Goal: Book appointment/travel/reservation

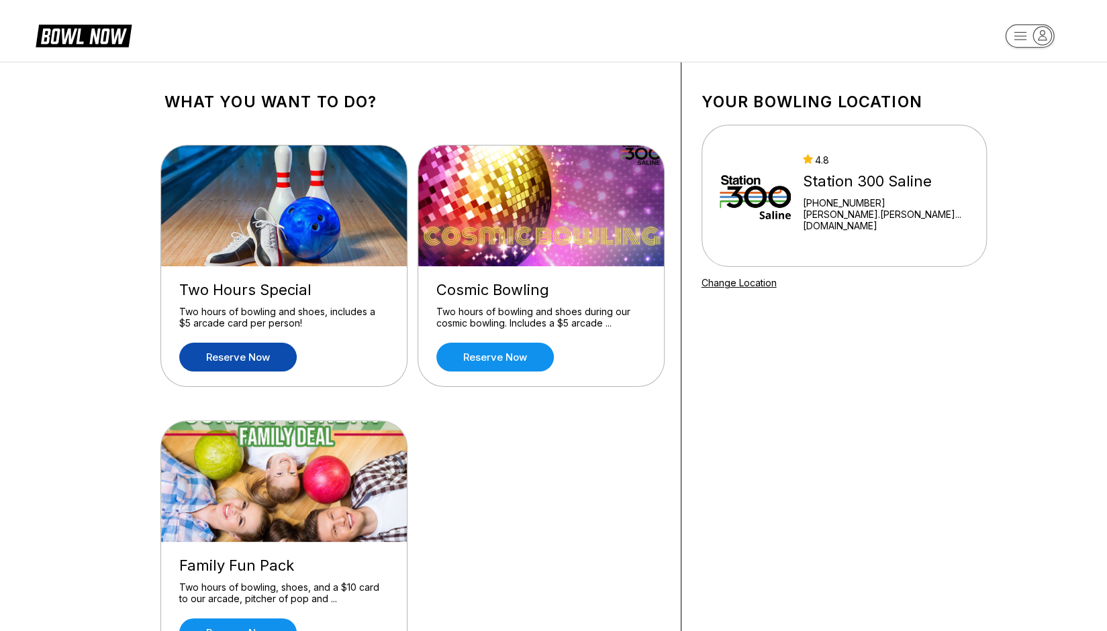
click at [256, 368] on link "Reserve now" at bounding box center [237, 357] width 117 height 29
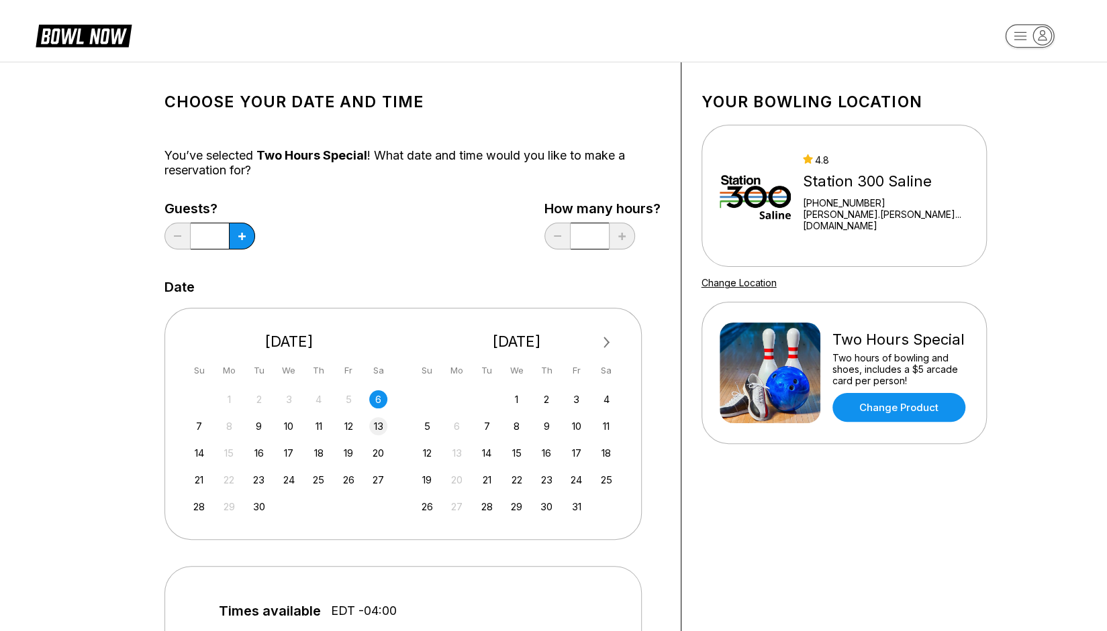
click at [374, 421] on div "13" at bounding box center [378, 426] width 18 height 18
click at [230, 240] on button at bounding box center [242, 236] width 26 height 27
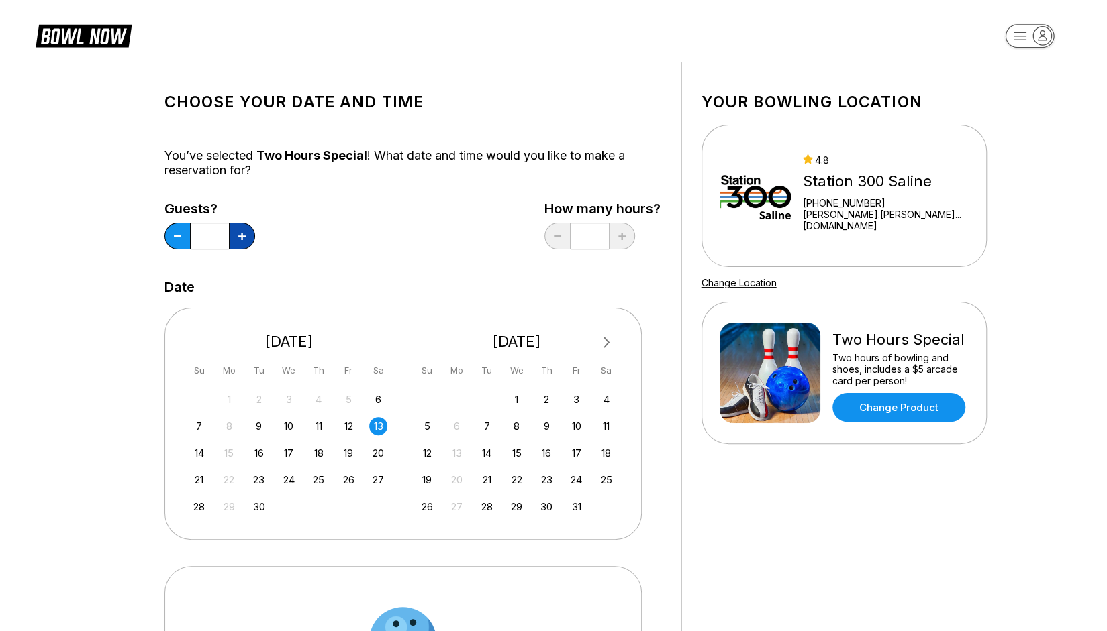
click at [230, 240] on button at bounding box center [242, 236] width 26 height 27
click at [168, 234] on button at bounding box center [177, 236] width 26 height 27
type input "*"
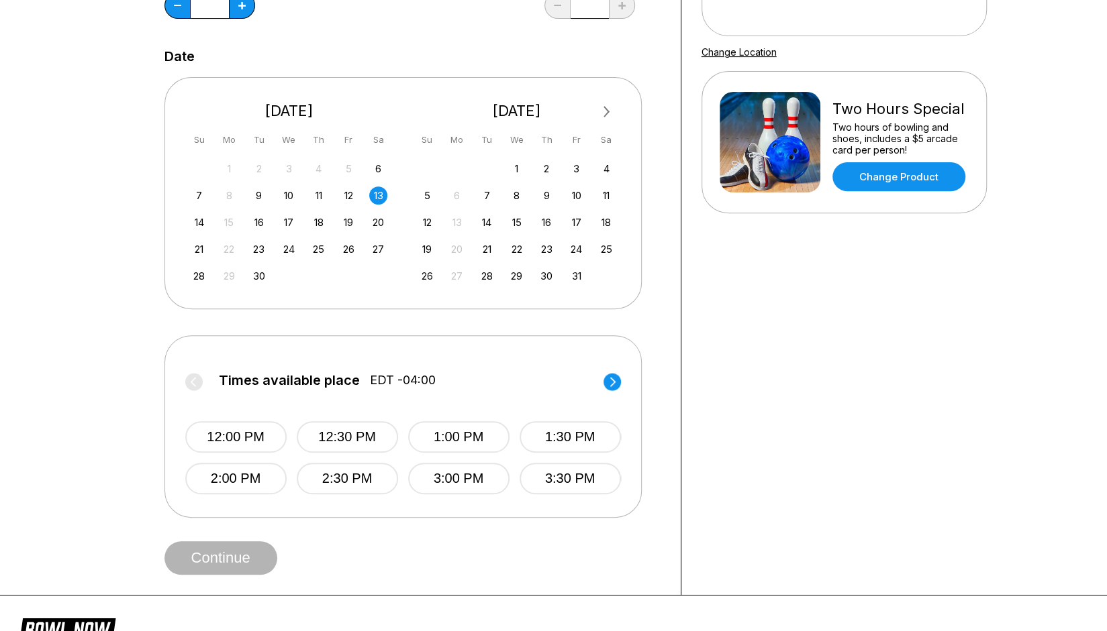
scroll to position [241, 0]
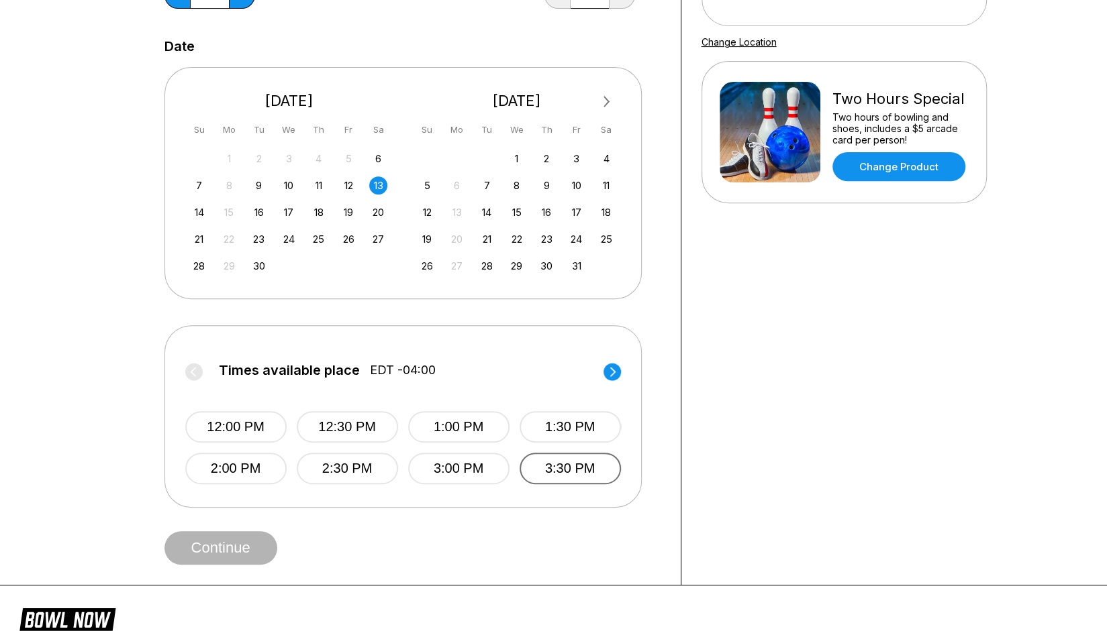
click at [566, 464] on button "3:30 PM" at bounding box center [569, 469] width 101 height 32
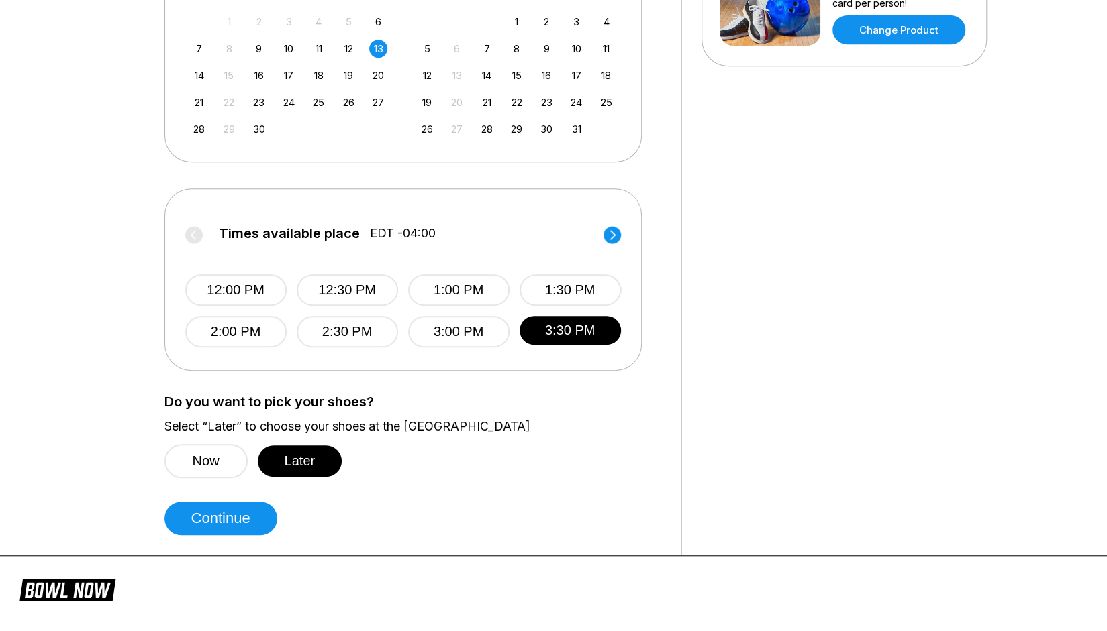
scroll to position [378, 0]
click at [265, 513] on button "Continue" at bounding box center [220, 518] width 113 height 34
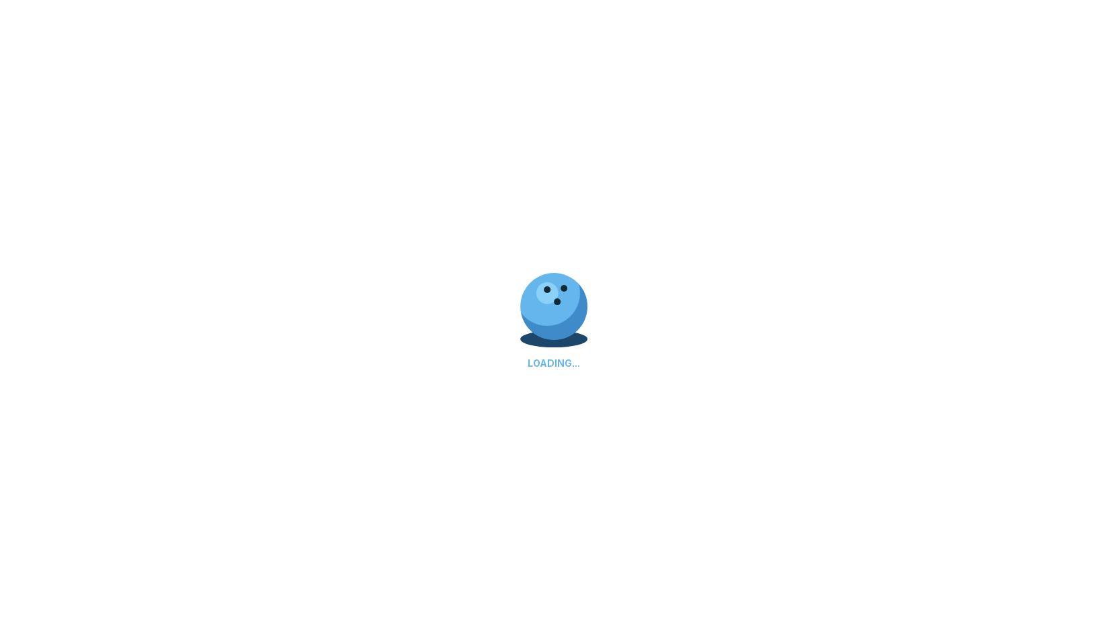
select select "**"
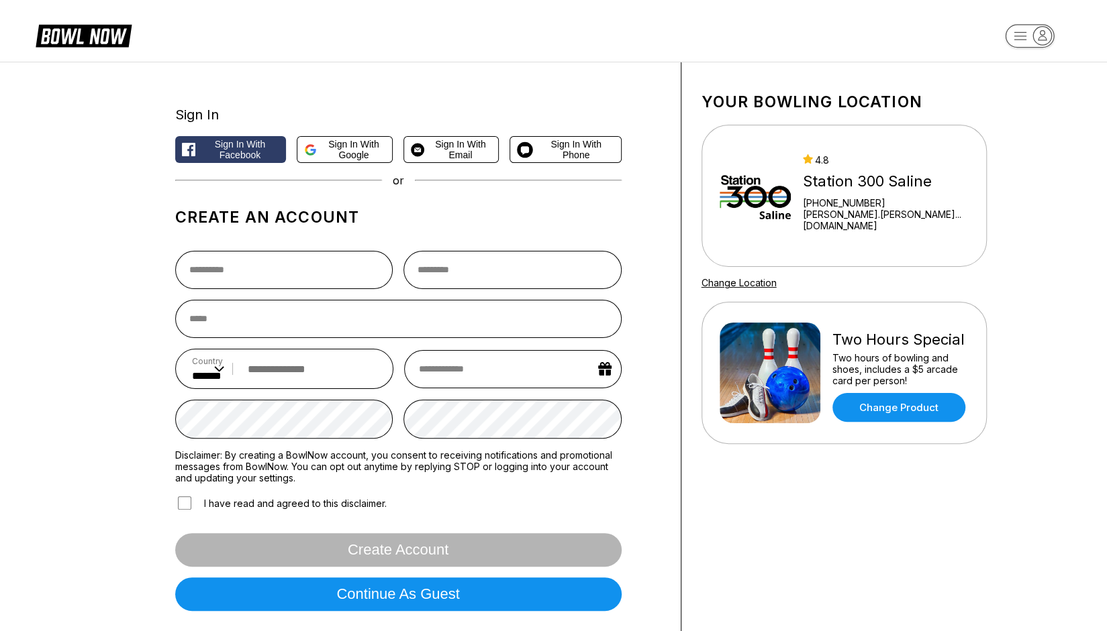
scroll to position [360, 0]
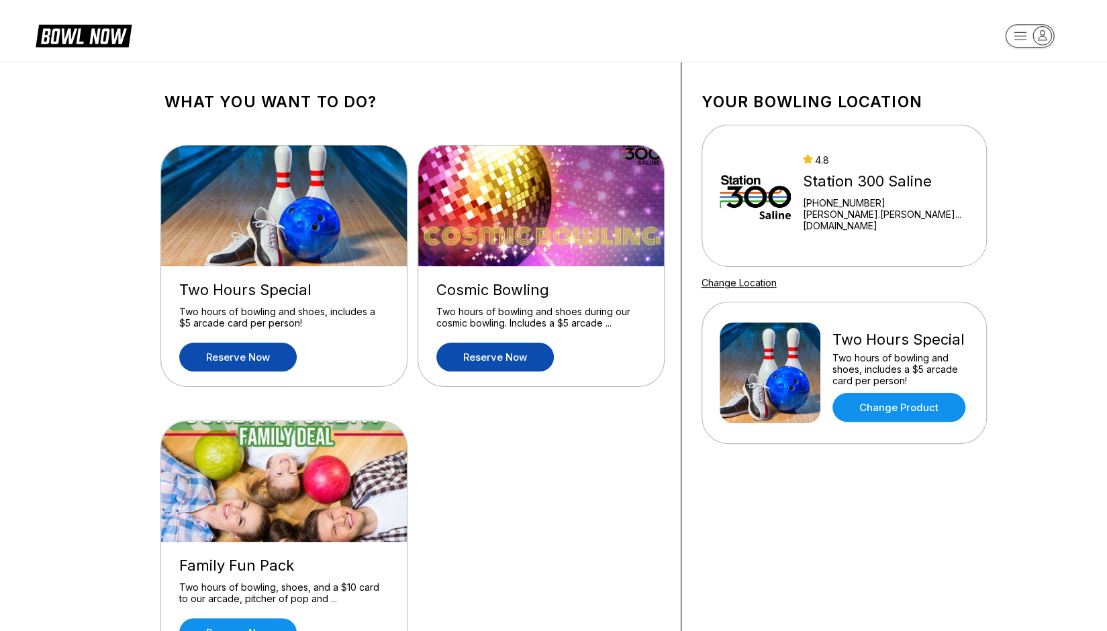
click at [512, 352] on link "Reserve now" at bounding box center [494, 357] width 117 height 29
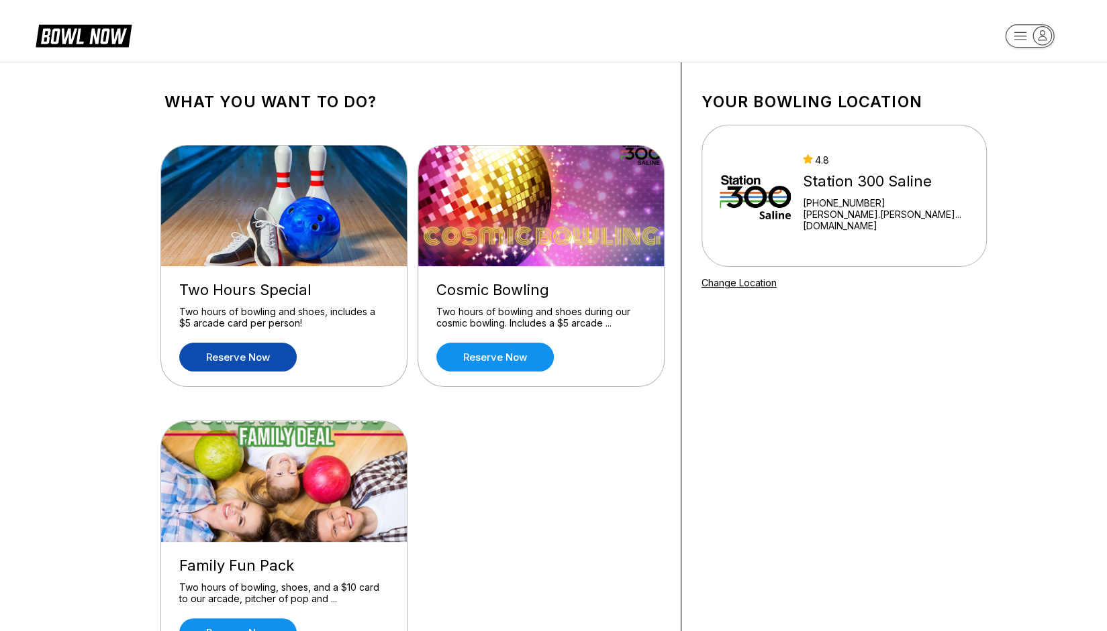
click at [268, 357] on link "Reserve now" at bounding box center [237, 357] width 117 height 29
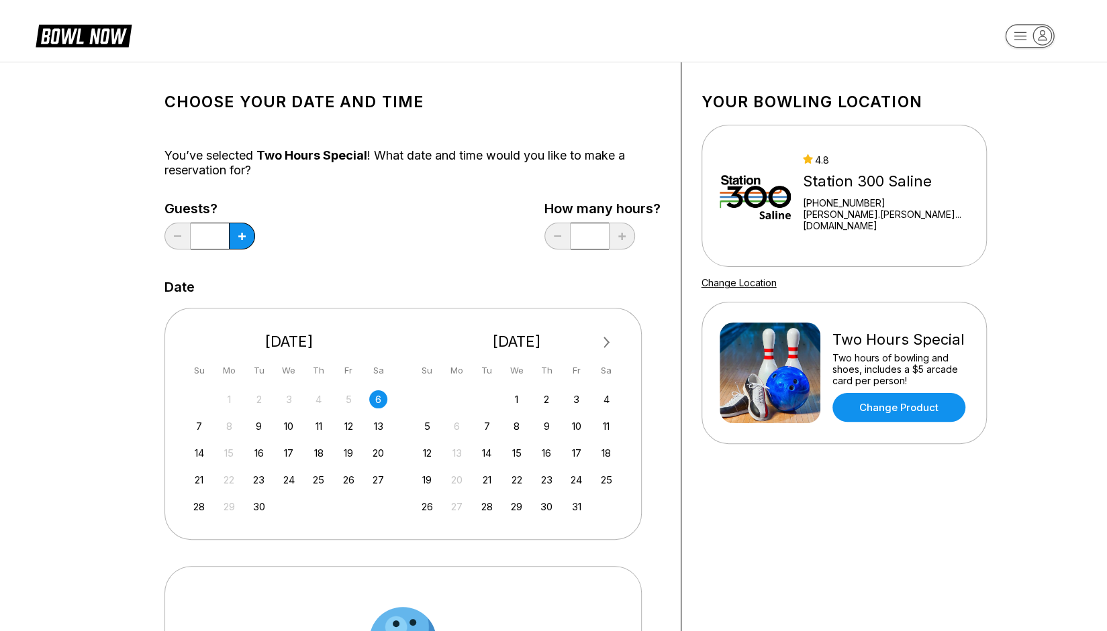
click at [358, 403] on div "31 1 2 3 4 5 6" at bounding box center [289, 399] width 201 height 20
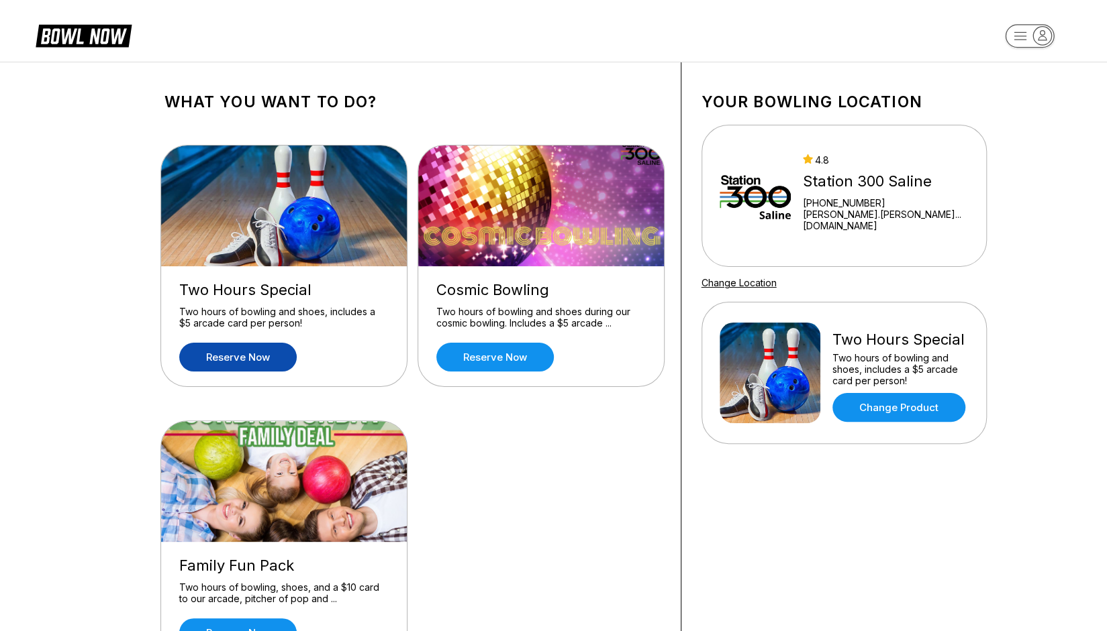
click at [266, 354] on link "Reserve now" at bounding box center [237, 357] width 117 height 29
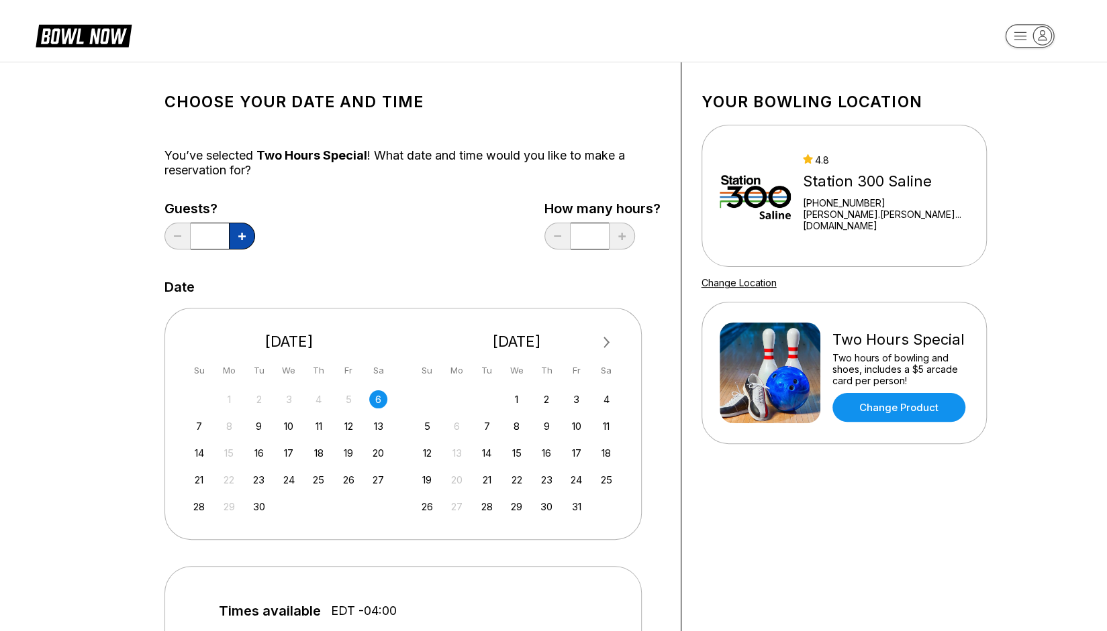
click at [236, 231] on button at bounding box center [242, 236] width 26 height 27
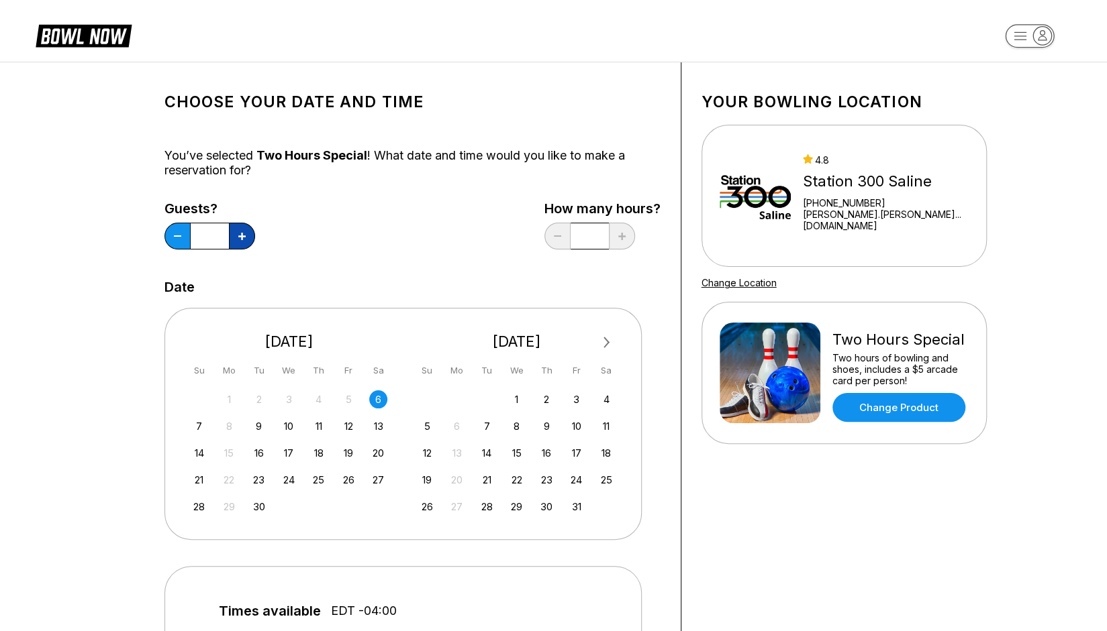
click at [236, 231] on button at bounding box center [242, 236] width 26 height 27
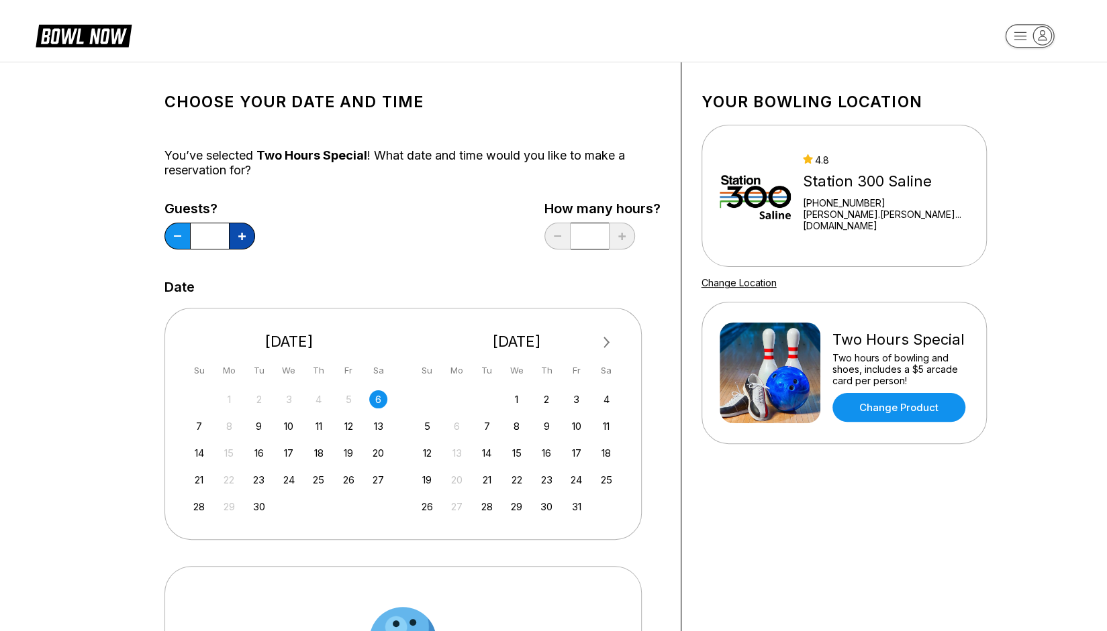
type input "**"
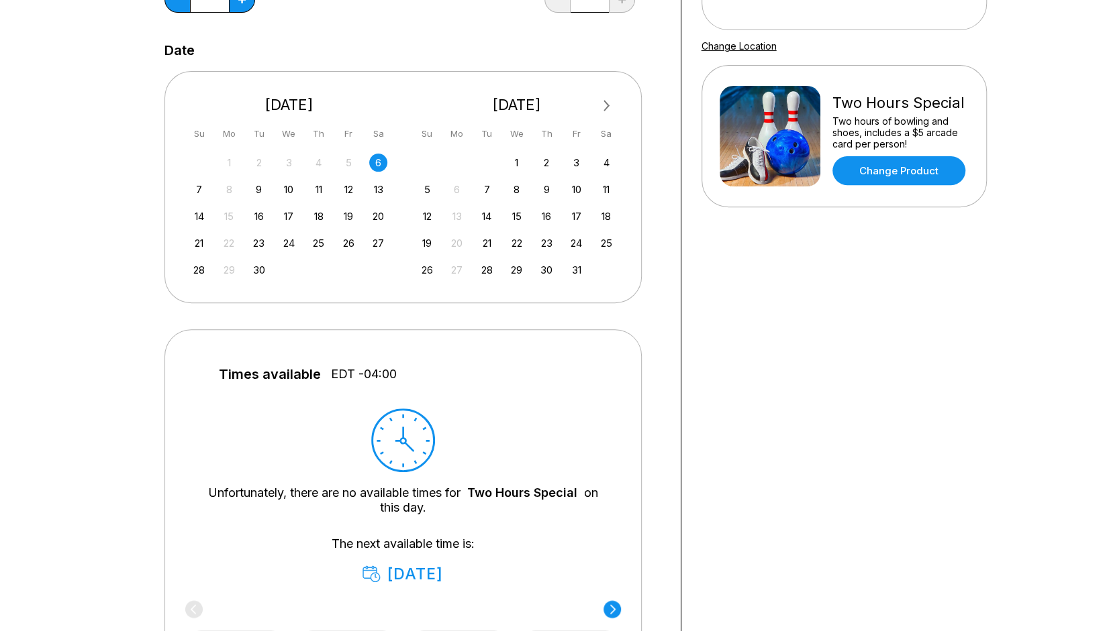
scroll to position [236, 0]
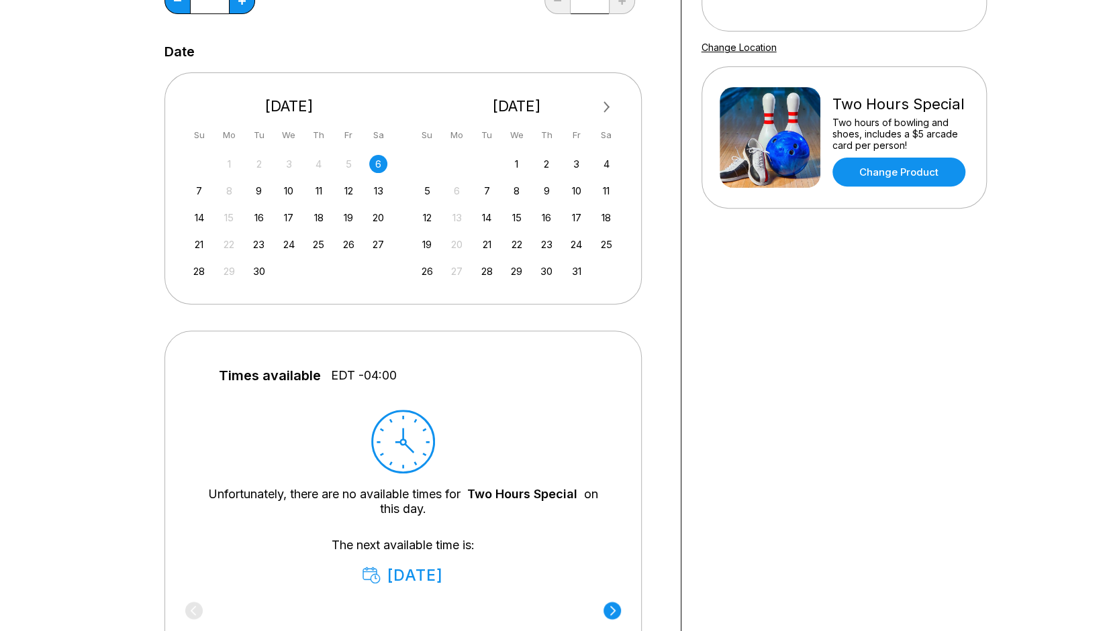
drag, startPoint x: 1103, startPoint y: 307, endPoint x: 1095, endPoint y: 356, distance: 50.3
click at [1095, 356] on div "Choose your Date and time You’ve selected Two Hours Special ! What date and tim…" at bounding box center [553, 325] width 1107 height 999
click at [376, 195] on div "13" at bounding box center [378, 191] width 18 height 18
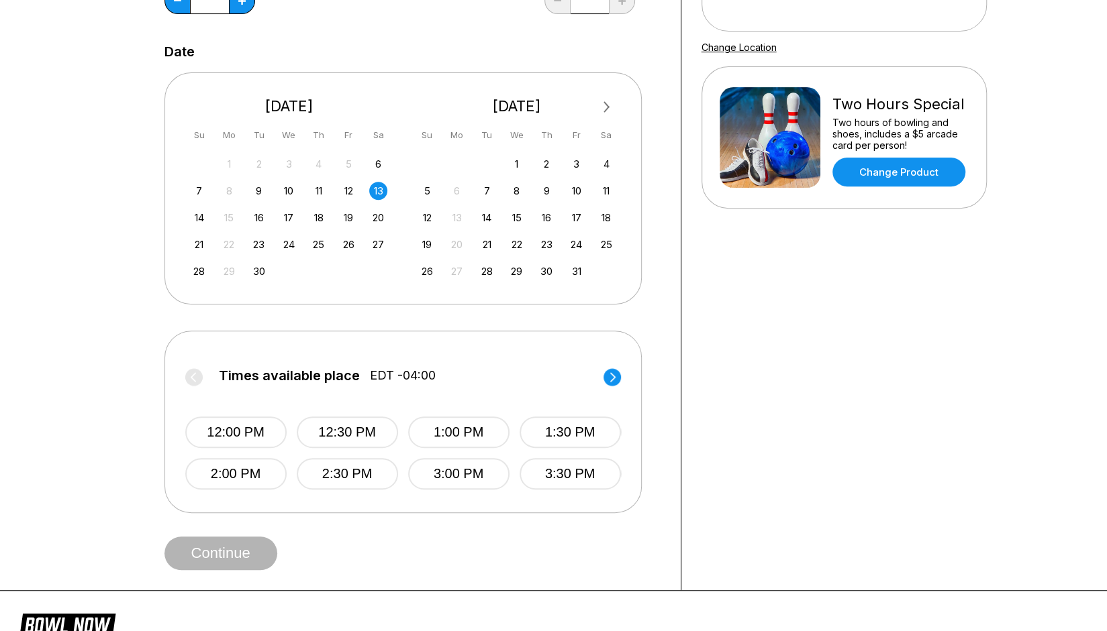
scroll to position [0, 0]
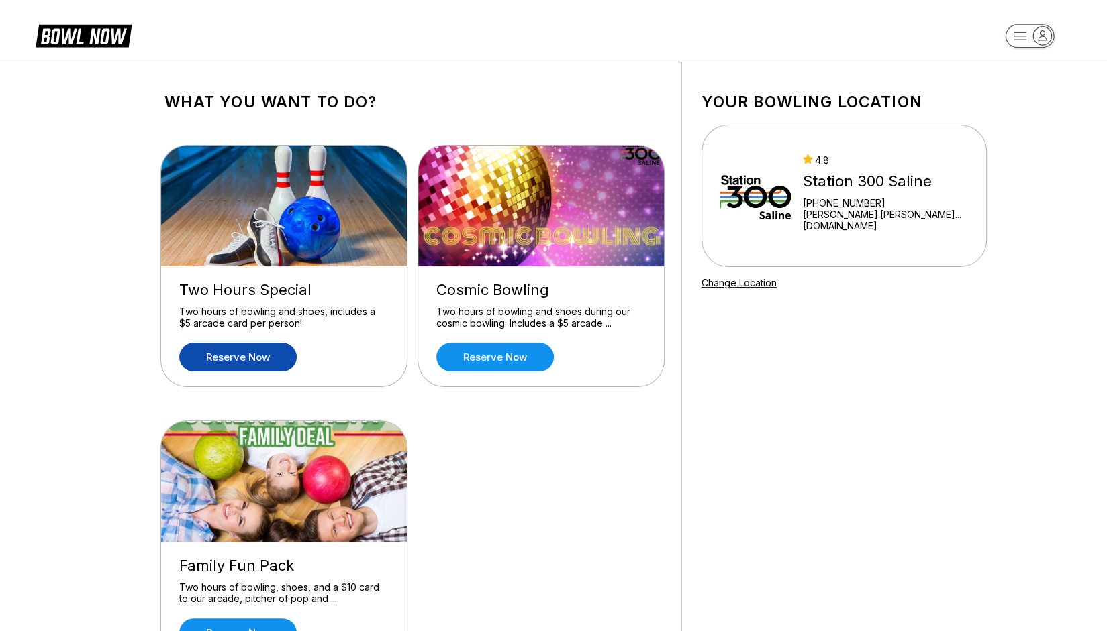
click at [265, 359] on link "Reserve now" at bounding box center [237, 357] width 117 height 29
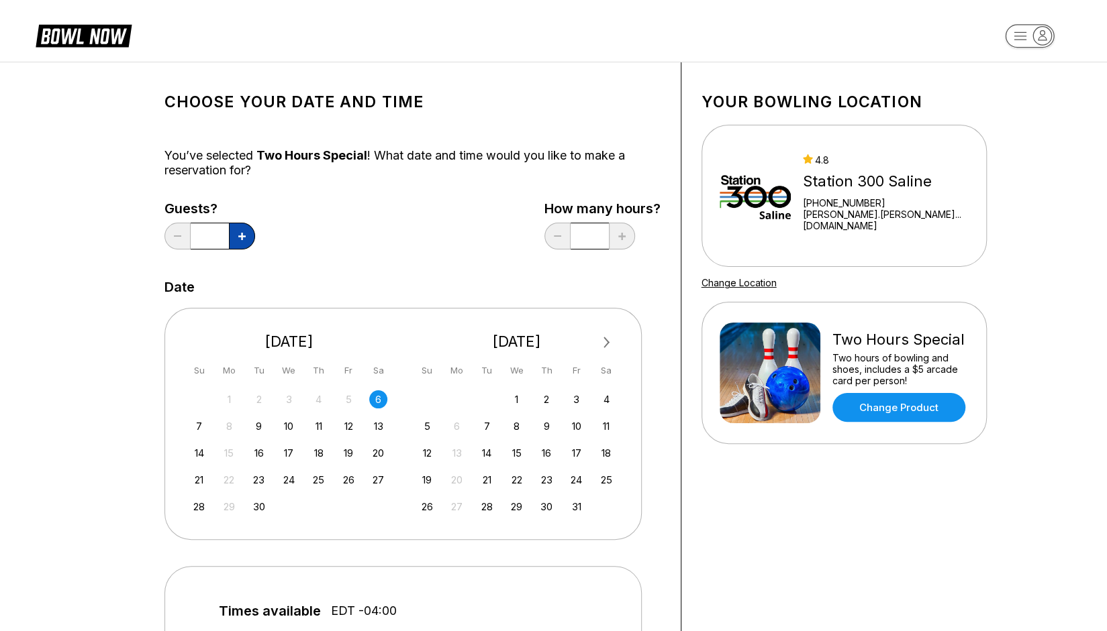
click at [248, 232] on button at bounding box center [242, 236] width 26 height 27
type input "*"
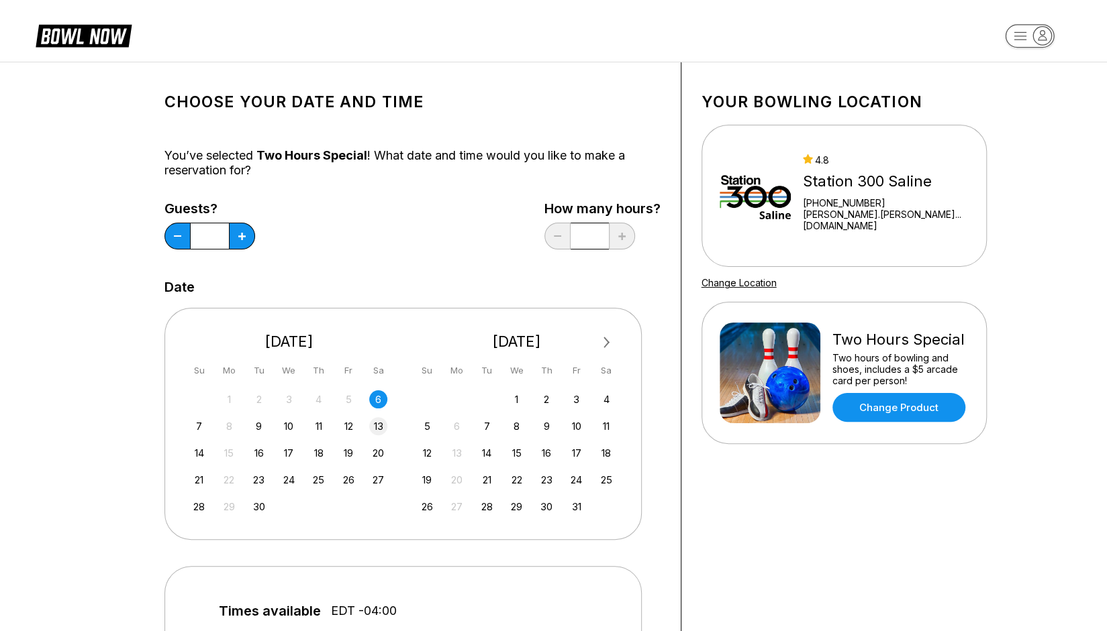
click at [377, 426] on div "13" at bounding box center [378, 426] width 18 height 18
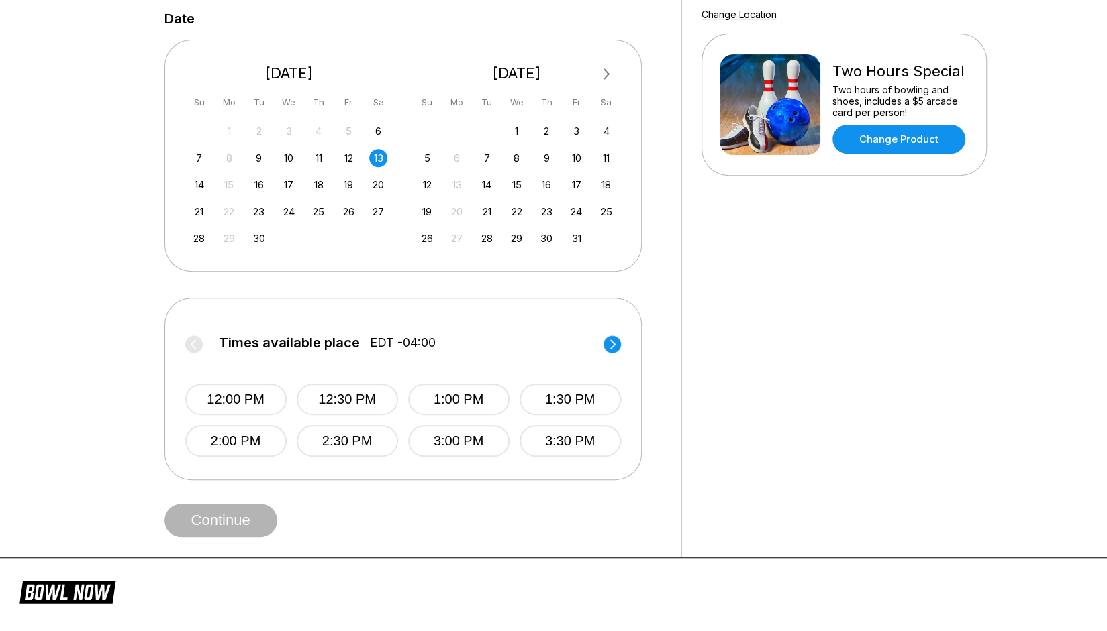
scroll to position [266, 0]
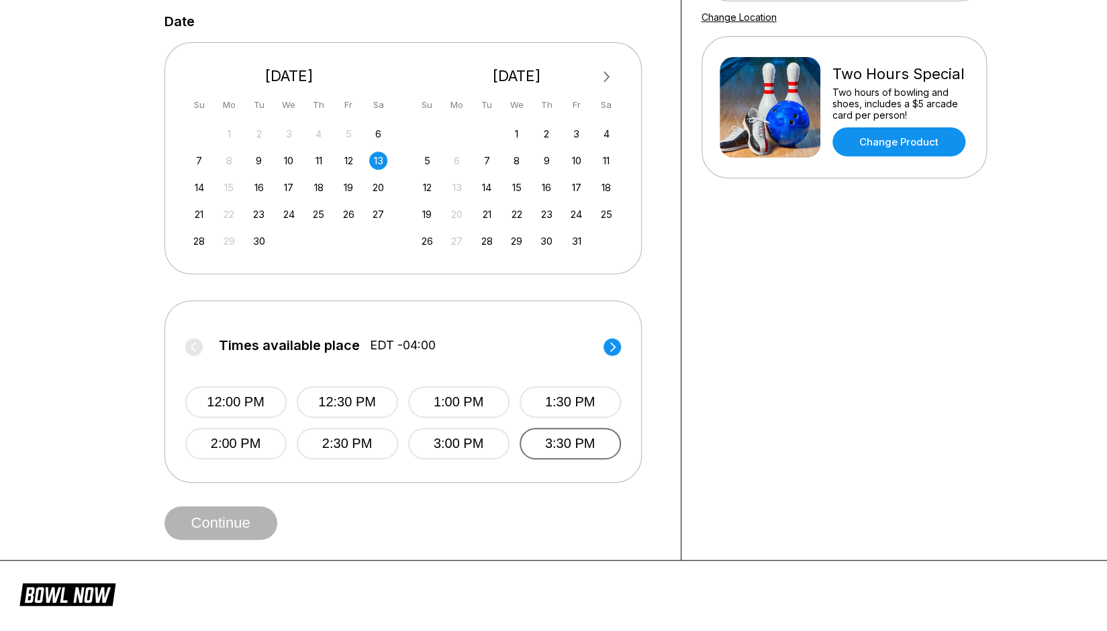
click at [556, 439] on button "3:30 PM" at bounding box center [569, 444] width 101 height 32
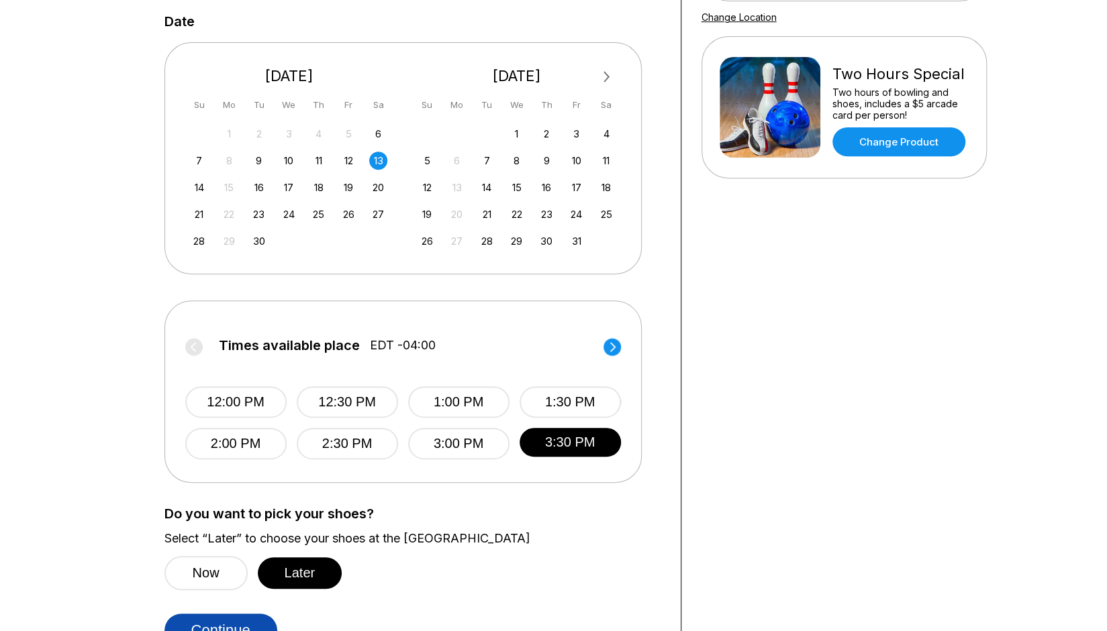
click at [246, 615] on button "Continue" at bounding box center [220, 631] width 113 height 34
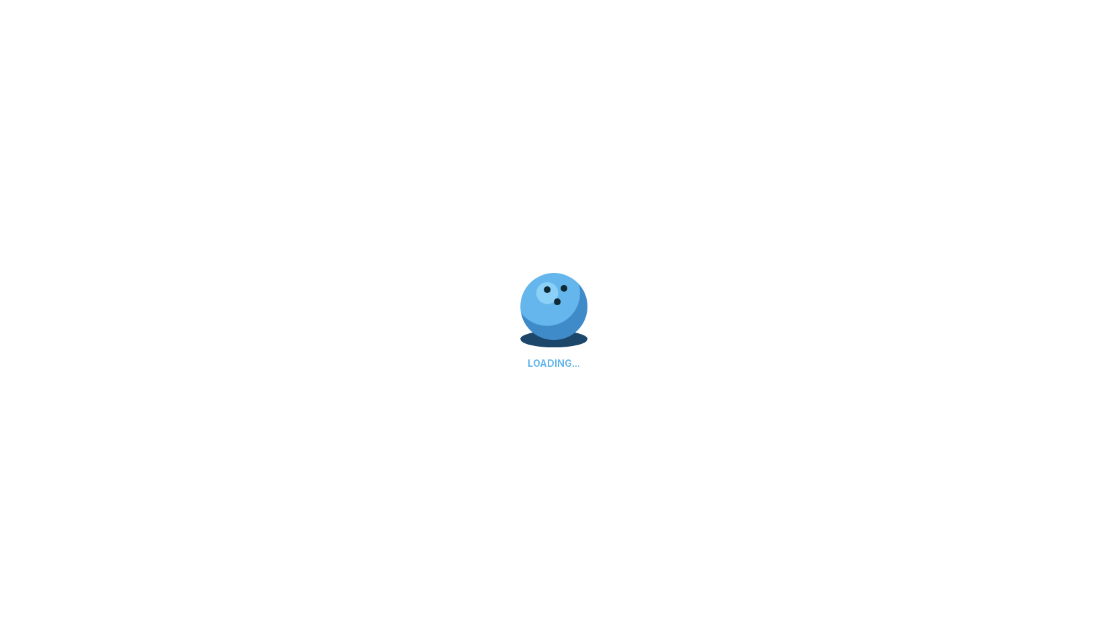
select select "**"
